Goal: Task Accomplishment & Management: Complete application form

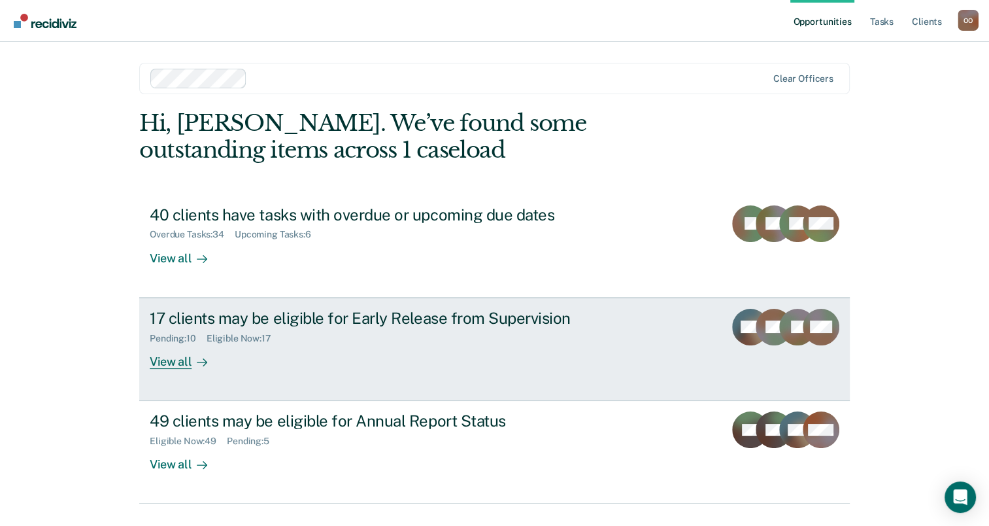
click at [175, 361] on div "View all" at bounding box center [186, 355] width 73 height 25
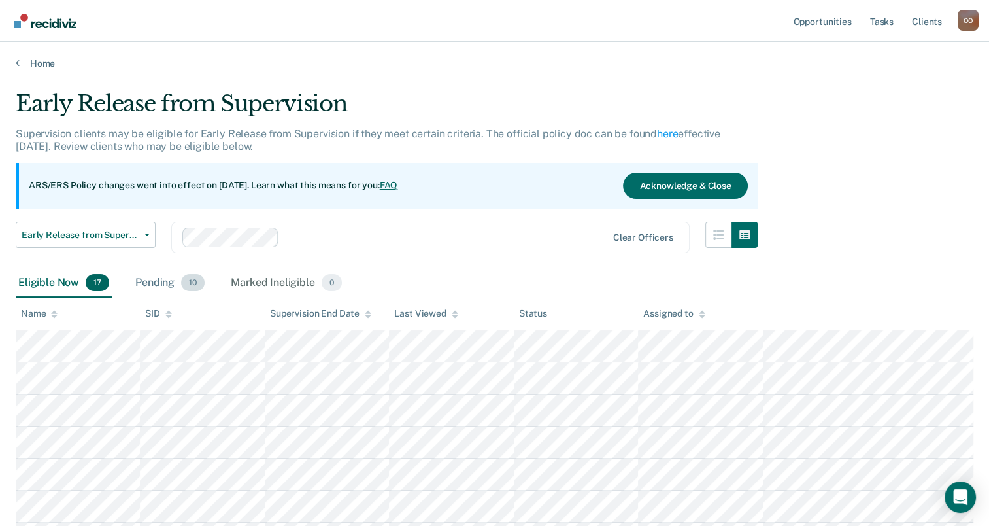
click at [159, 283] on div "Pending 10" at bounding box center [170, 283] width 75 height 29
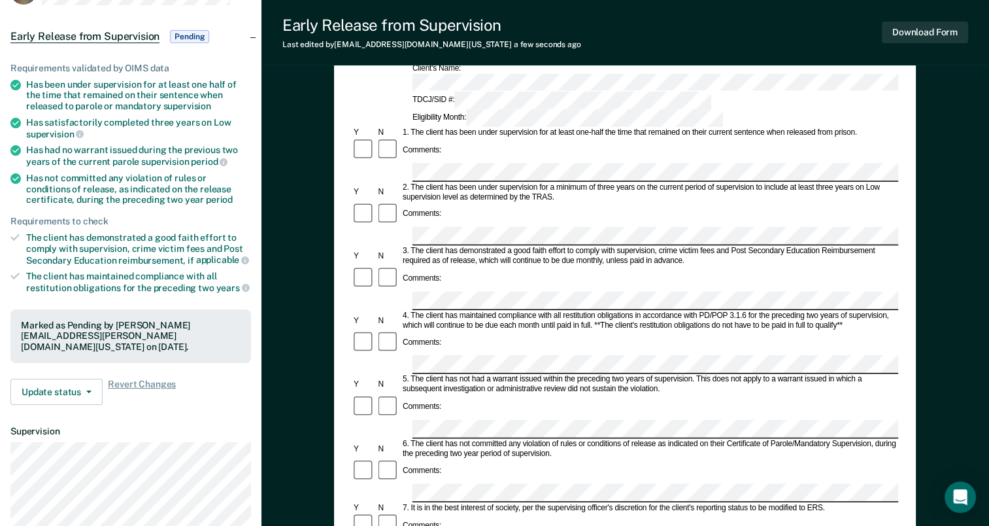
scroll to position [122, 0]
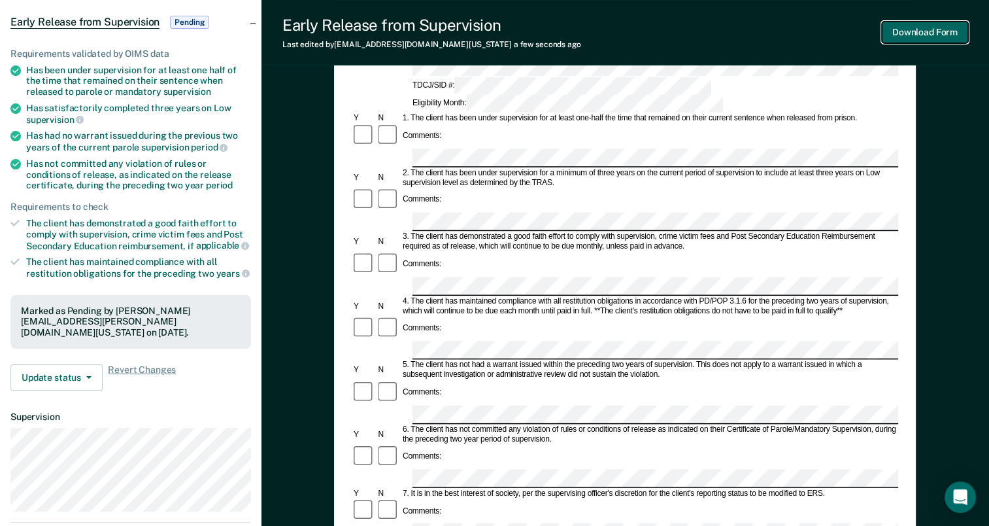
click at [897, 31] on button "Download Form" at bounding box center [925, 33] width 86 height 22
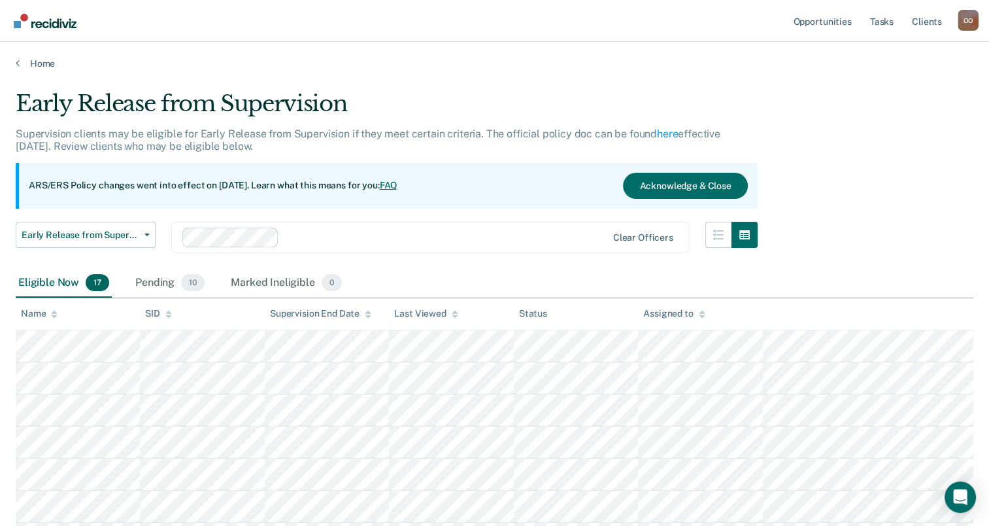
click at [37, 279] on div "Eligible Now 17" at bounding box center [64, 283] width 96 height 29
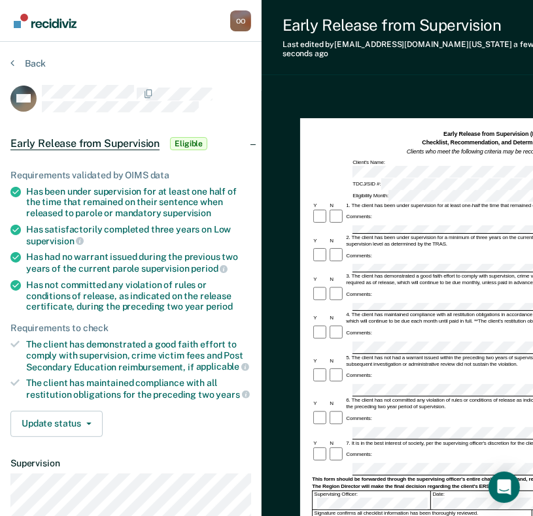
click at [371, 325] on div "Comments:" at bounding box center [494, 333] width 365 height 16
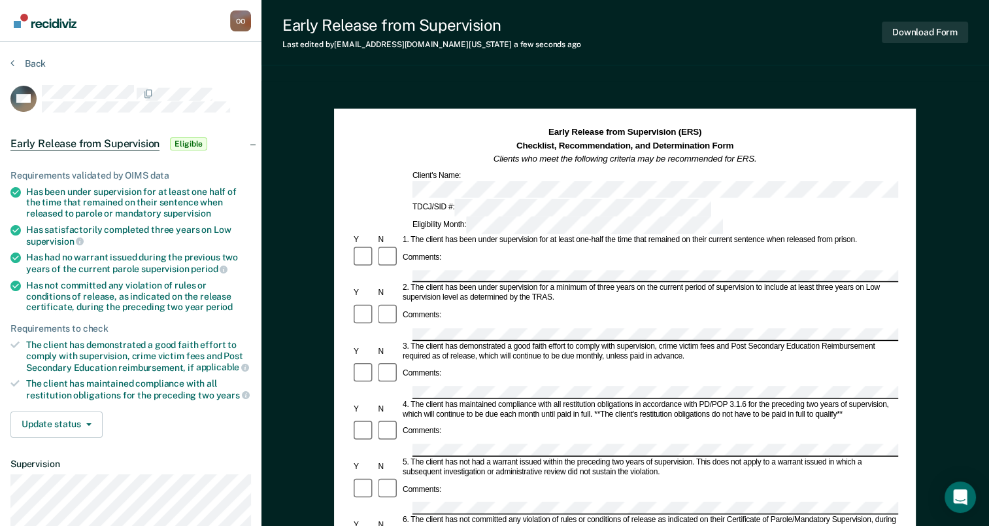
click at [773, 35] on div "Early Release from Supervision Last edited by [PERSON_NAME][EMAIL_ADDRESS][PERS…" at bounding box center [625, 32] width 728 height 65
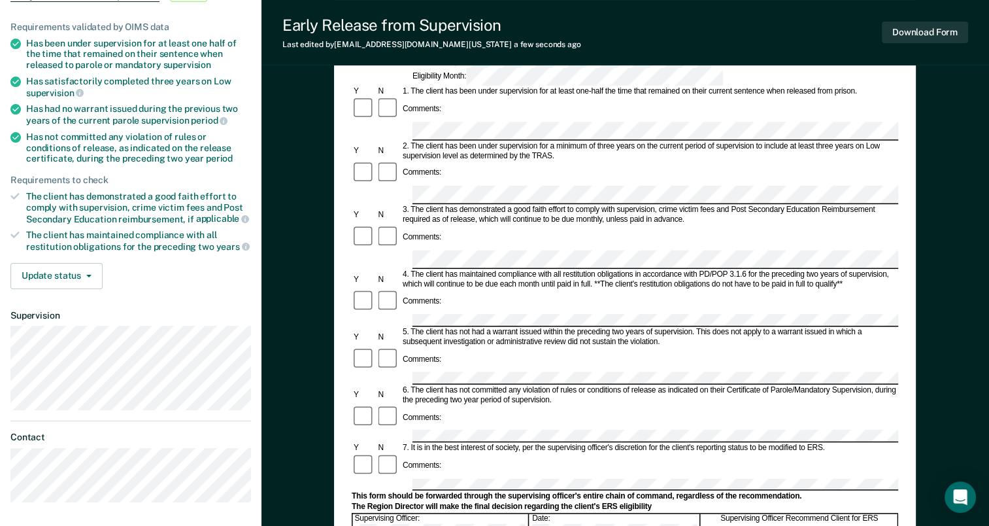
scroll to position [108, 0]
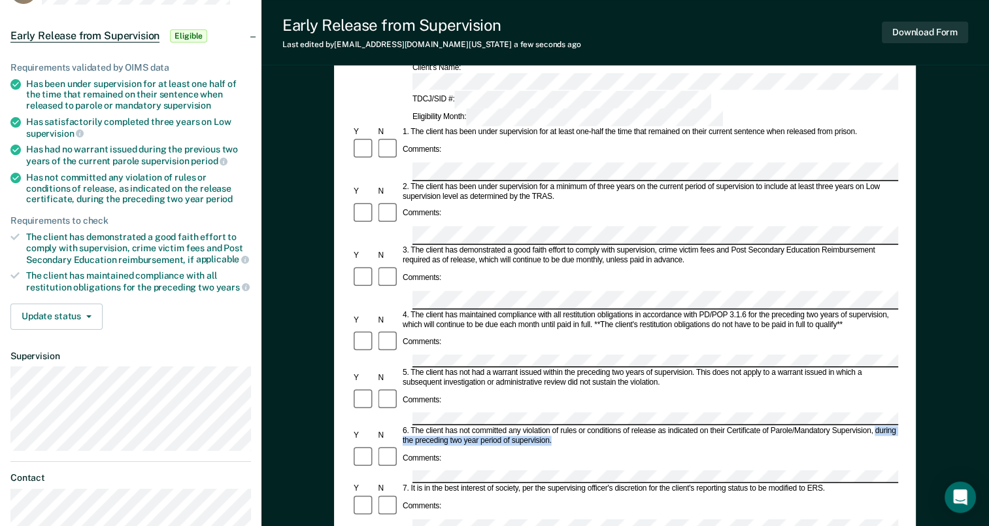
drag, startPoint x: 876, startPoint y: 336, endPoint x: 877, endPoint y: 345, distance: 9.2
click at [877, 426] on div "6. The client has not committed any violation of rules or conditions of release…" at bounding box center [649, 436] width 497 height 20
copy div "during the preceding two year period of supervision."
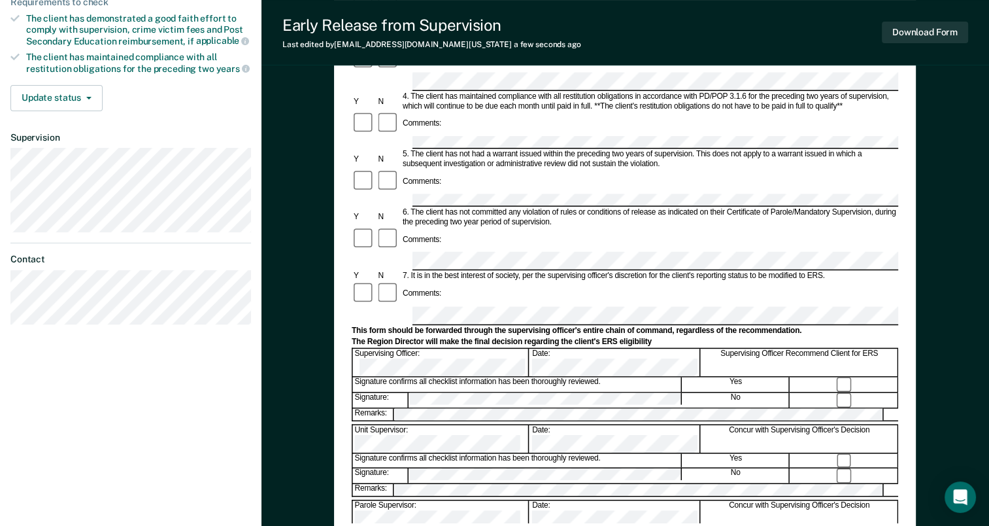
scroll to position [329, 0]
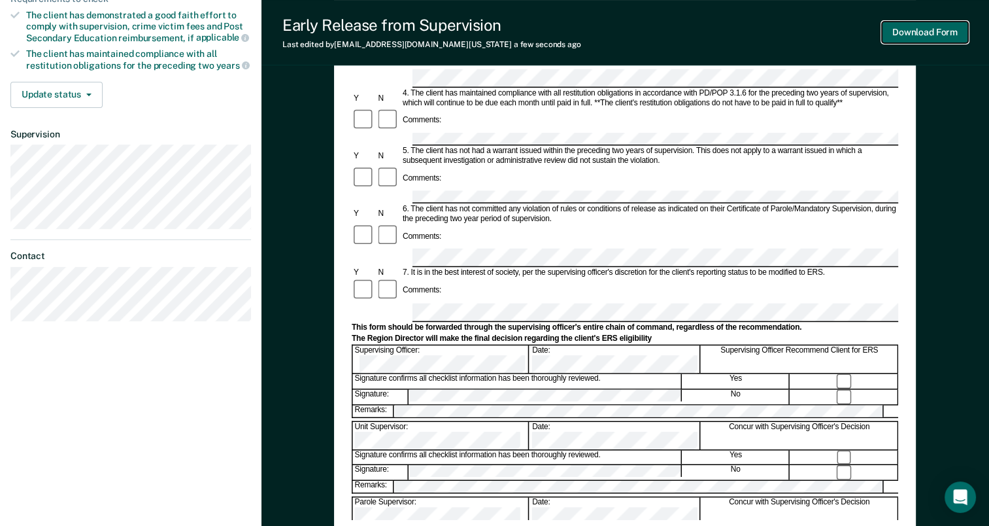
click at [918, 34] on button "Download Form" at bounding box center [925, 33] width 86 height 22
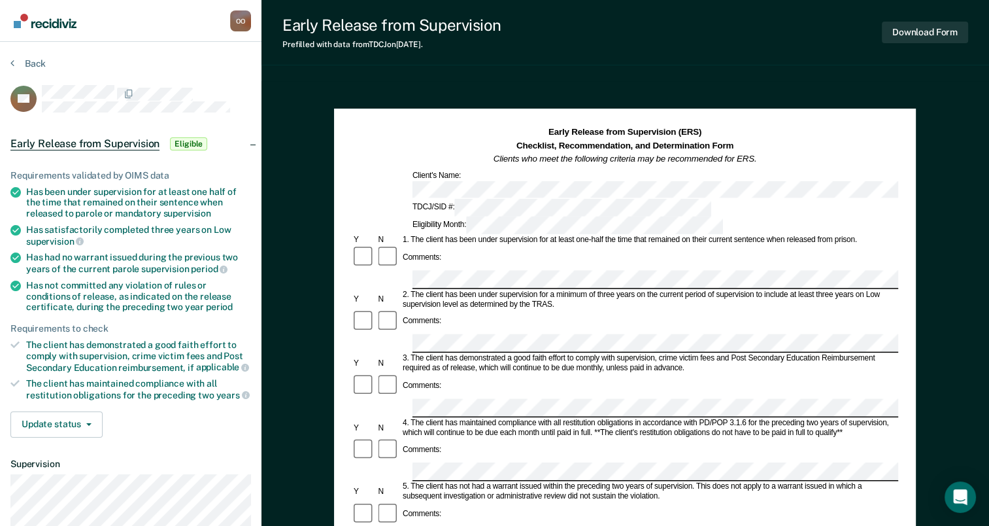
click at [414, 252] on div "Comments:" at bounding box center [422, 257] width 42 height 10
click at [241, 118] on article "ST Early Release from Supervision Eligible Requirements validated by OIMS data …" at bounding box center [130, 367] width 241 height 565
click at [678, 39] on div "Early Release from Supervision Prefilled with data from TDCJ on [DATE] . Downlo…" at bounding box center [625, 32] width 728 height 65
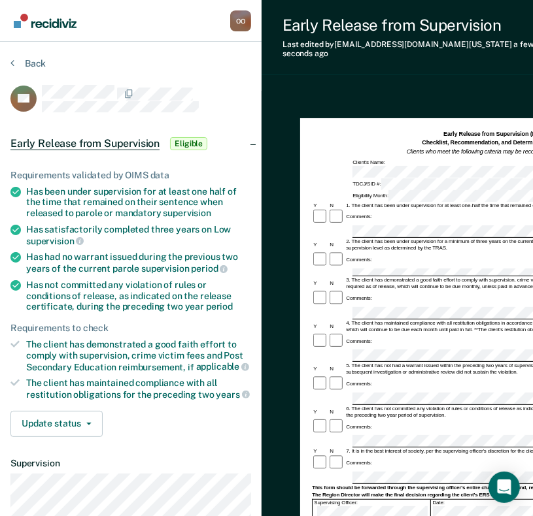
click at [377, 290] on div "Comments:" at bounding box center [494, 304] width 365 height 29
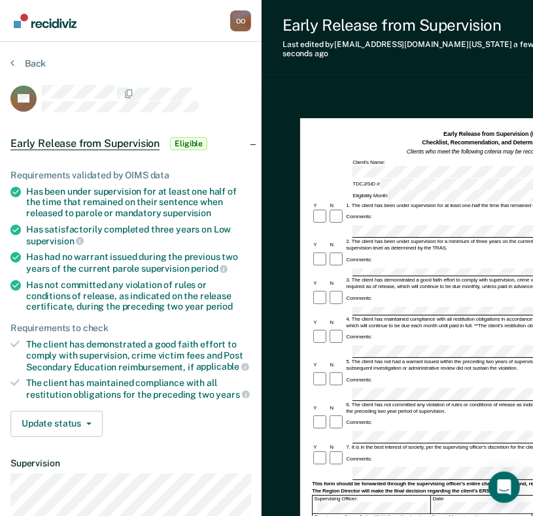
click at [379, 329] on div "Comments:" at bounding box center [494, 337] width 365 height 16
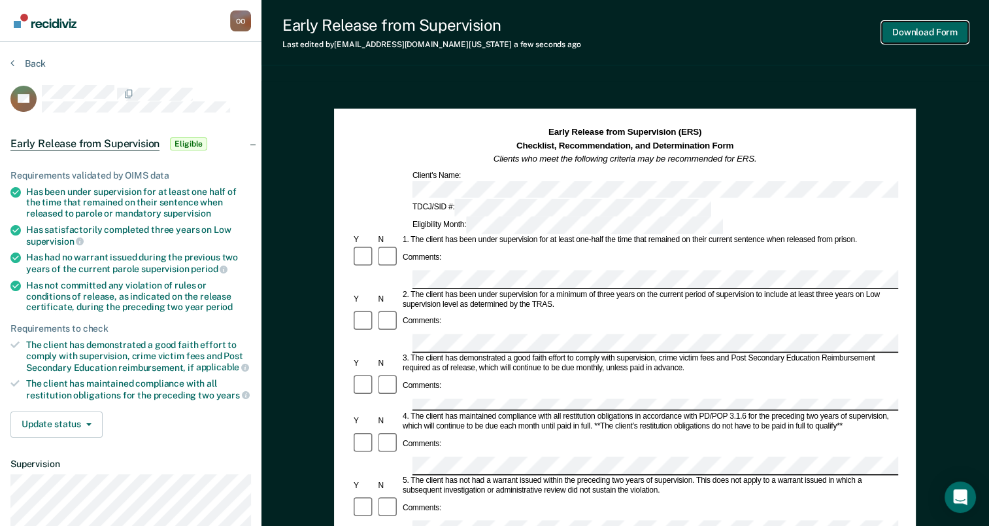
click at [932, 33] on button "Download Form" at bounding box center [925, 33] width 86 height 22
